Goal: Information Seeking & Learning: Learn about a topic

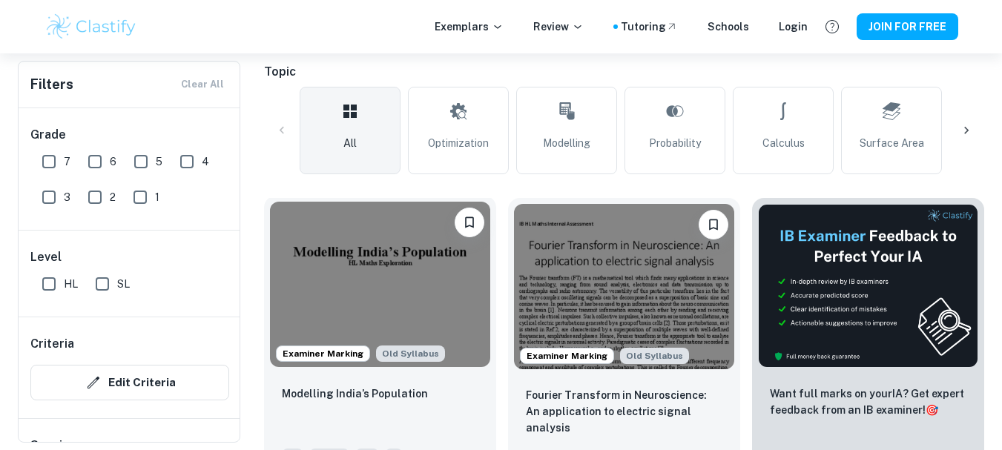
scroll to position [326, 0]
click at [351, 260] on img at bounding box center [380, 284] width 220 height 165
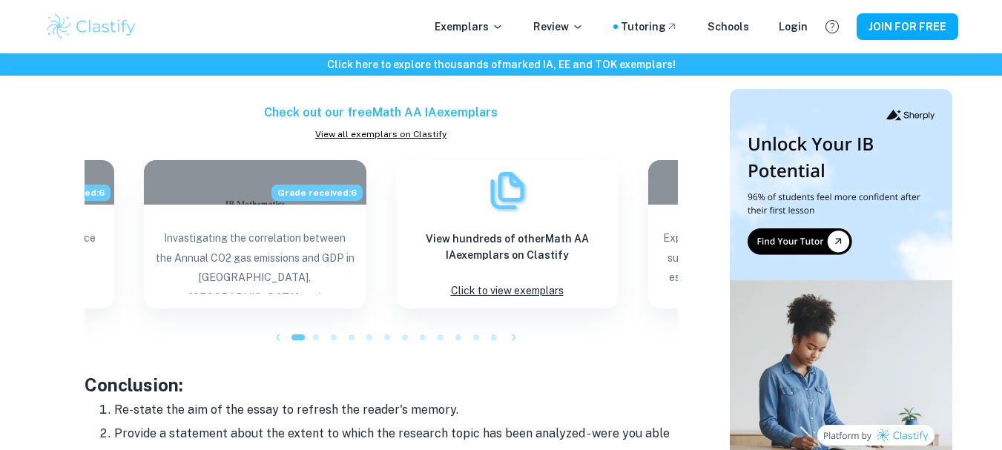
scroll to position [1546, 0]
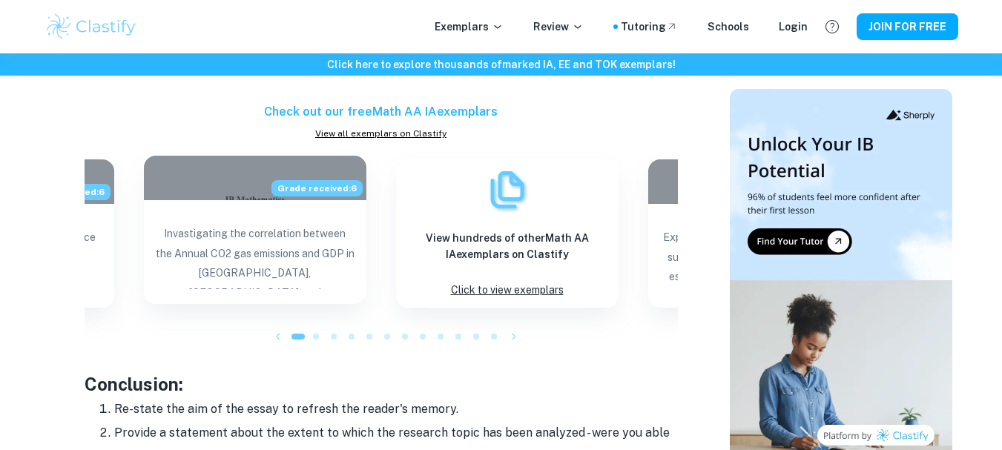
click at [226, 185] on div "Grade received: 6" at bounding box center [255, 178] width 222 height 44
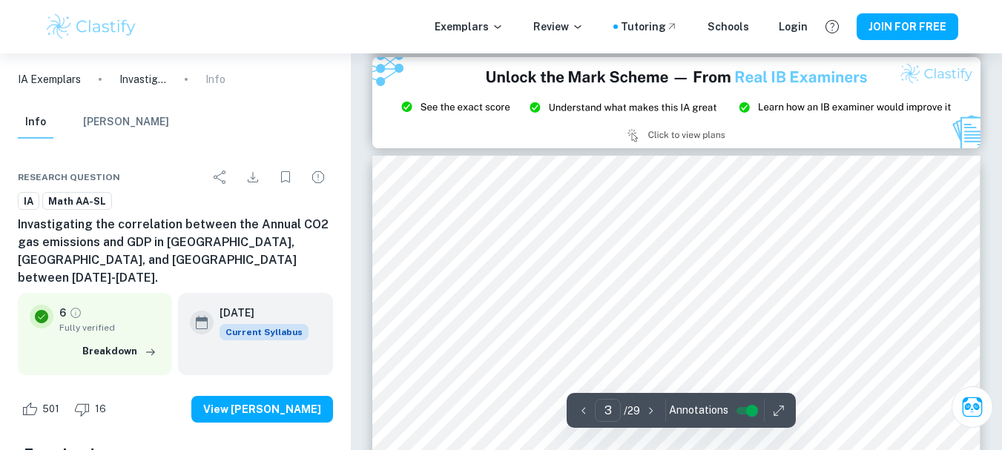
scroll to position [1853, 0]
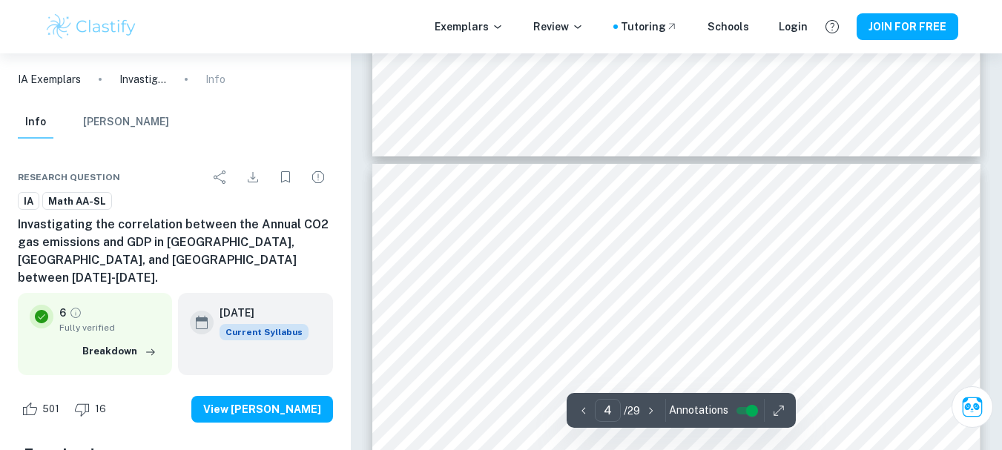
type input "3"
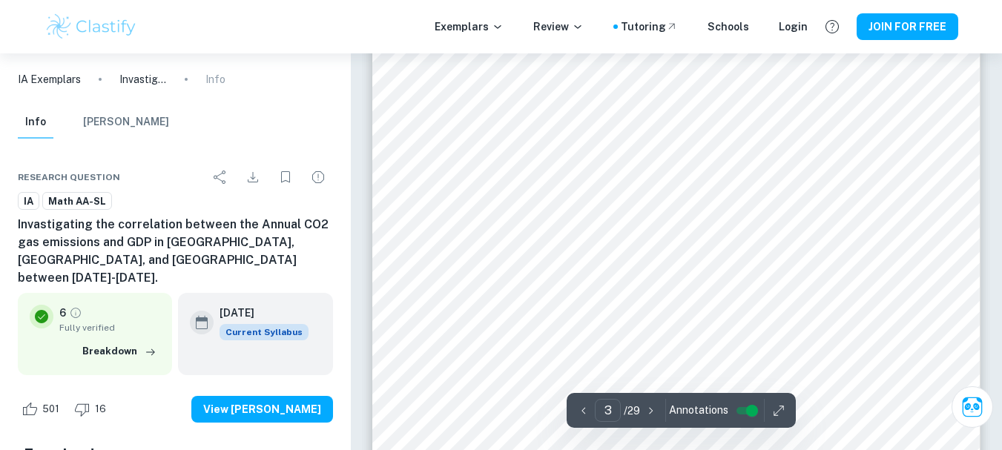
scroll to position [1863, 0]
